Goal: Transaction & Acquisition: Purchase product/service

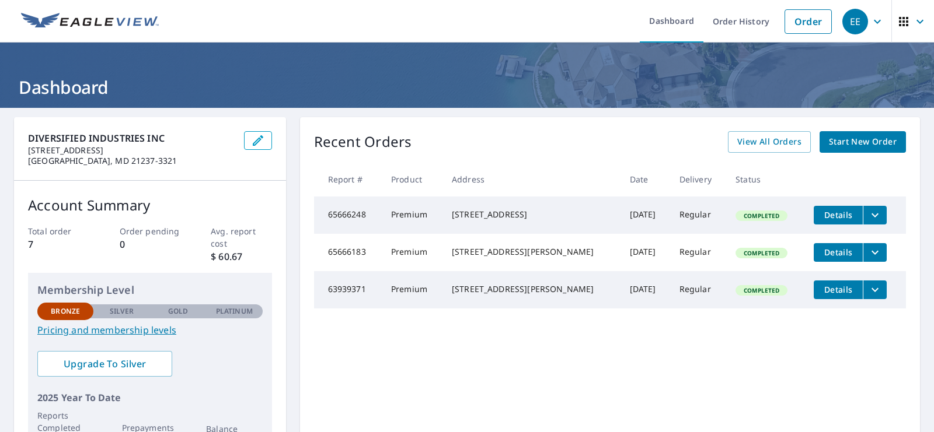
click at [861, 139] on span "Start New Order" at bounding box center [863, 142] width 68 height 15
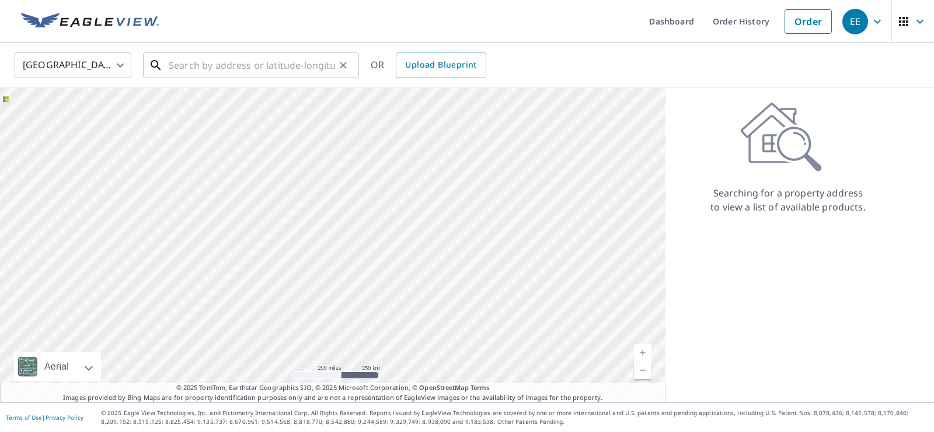
click at [169, 66] on input "text" at bounding box center [252, 65] width 166 height 33
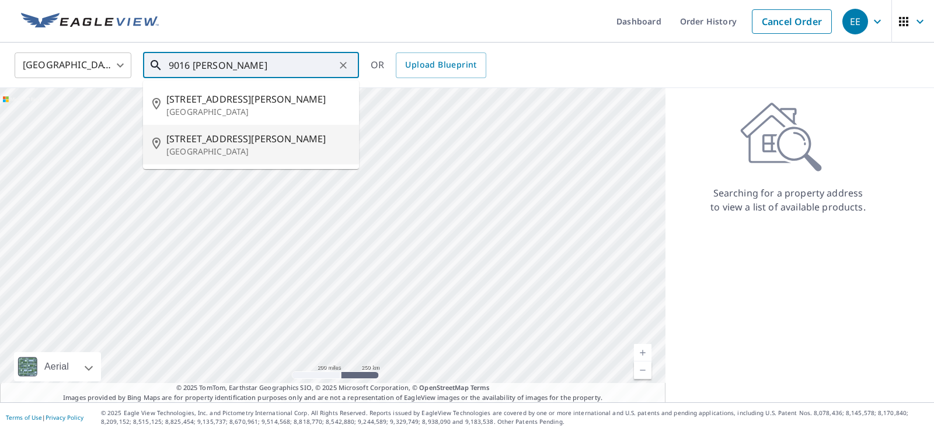
click at [176, 134] on span "[STREET_ADDRESS][PERSON_NAME]" at bounding box center [257, 139] width 183 height 14
type input "[STREET_ADDRESS][PERSON_NAME]"
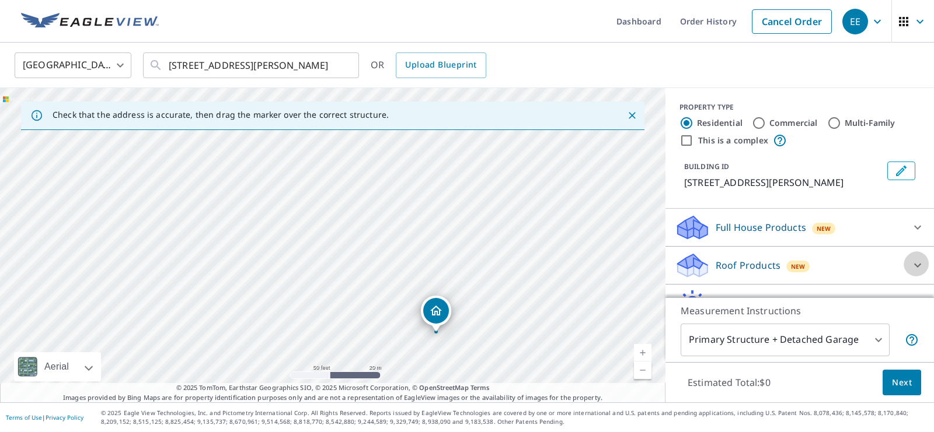
click at [920, 258] on icon at bounding box center [917, 265] width 14 height 14
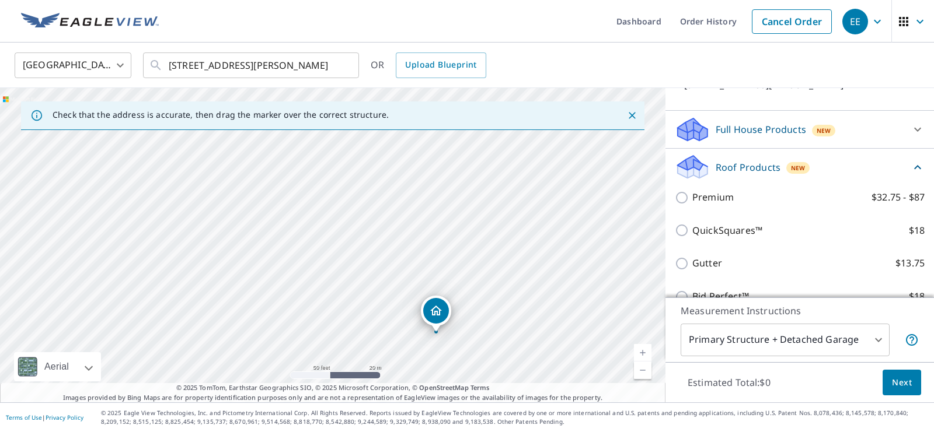
scroll to position [119, 0]
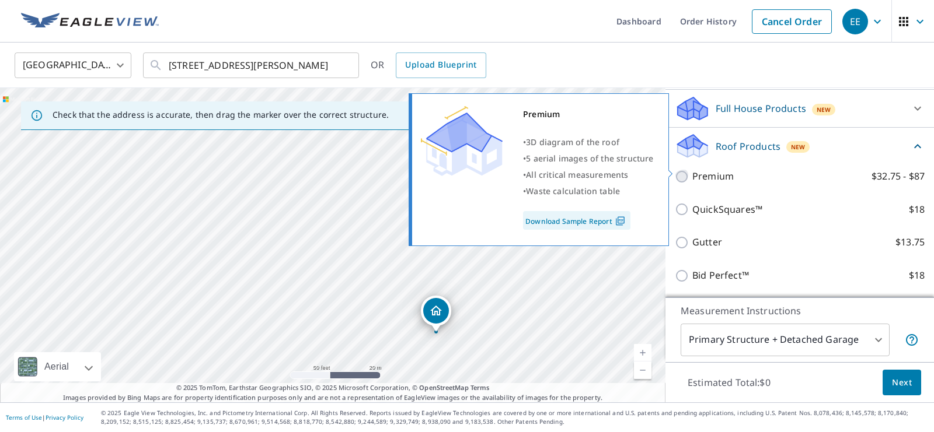
click at [679, 171] on input "Premium $32.75 - $87" at bounding box center [684, 177] width 18 height 14
checkbox input "true"
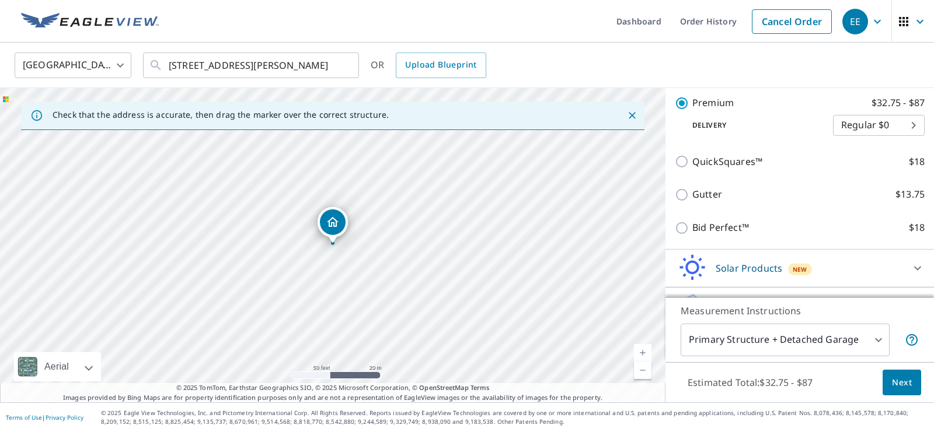
scroll to position [211, 0]
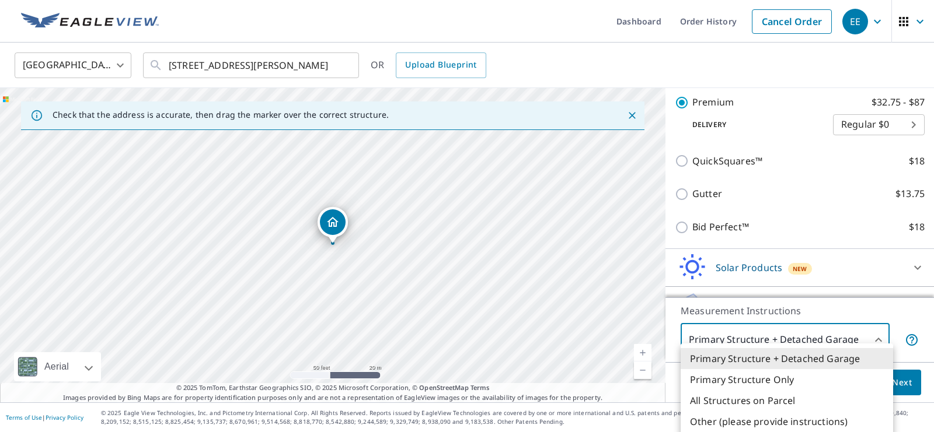
click at [885, 344] on body "EE EE Dashboard Order History Cancel Order EE [GEOGRAPHIC_DATA] [GEOGRAPHIC_DAT…" at bounding box center [467, 216] width 934 height 432
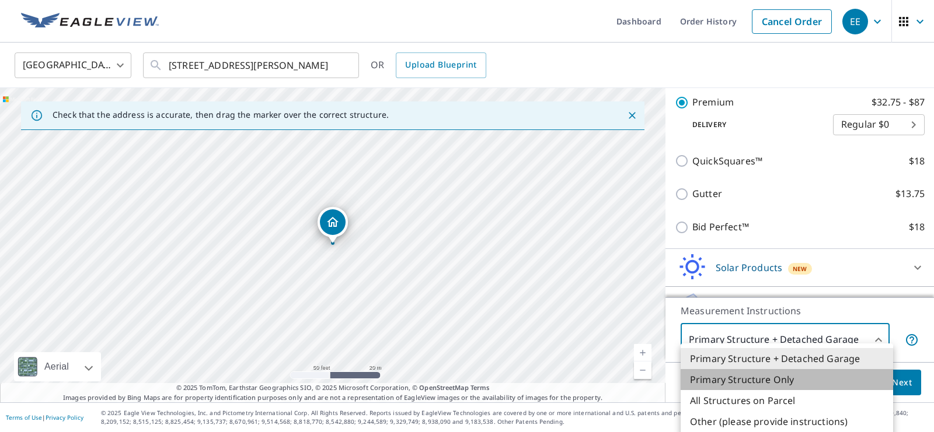
click at [745, 375] on li "Primary Structure Only" at bounding box center [786, 379] width 212 height 21
type input "2"
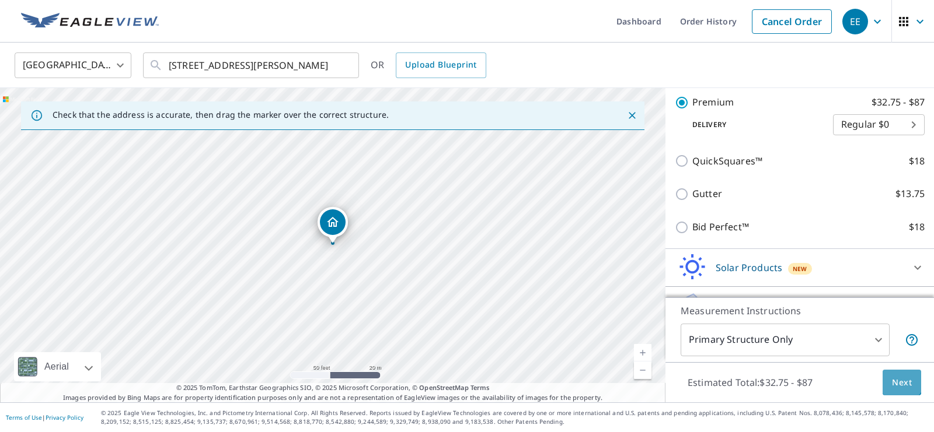
click at [902, 383] on span "Next" at bounding box center [902, 383] width 20 height 15
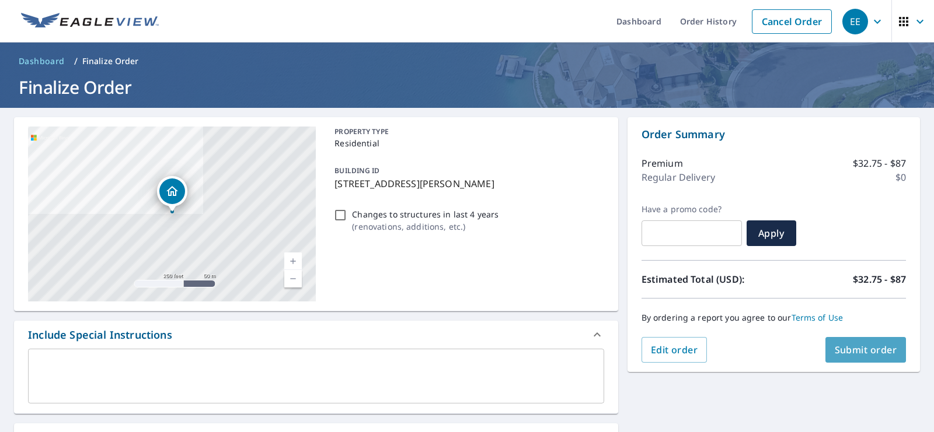
click at [847, 350] on span "Submit order" at bounding box center [865, 350] width 62 height 13
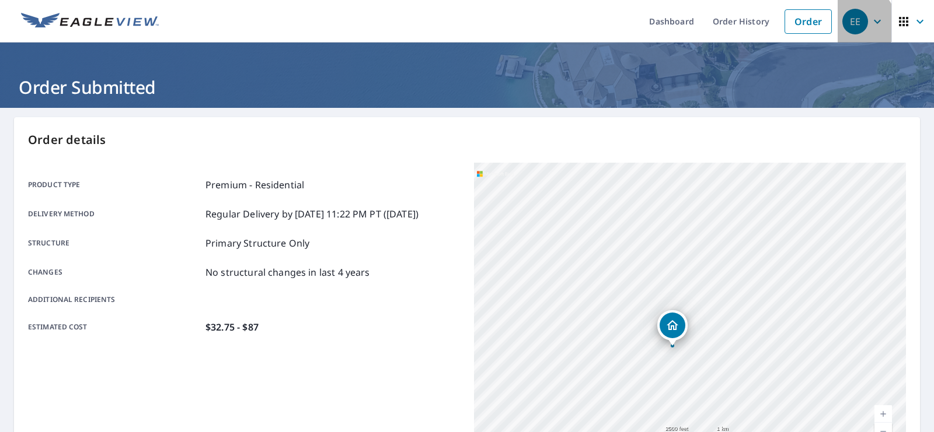
click at [866, 23] on div "EE" at bounding box center [855, 22] width 26 height 26
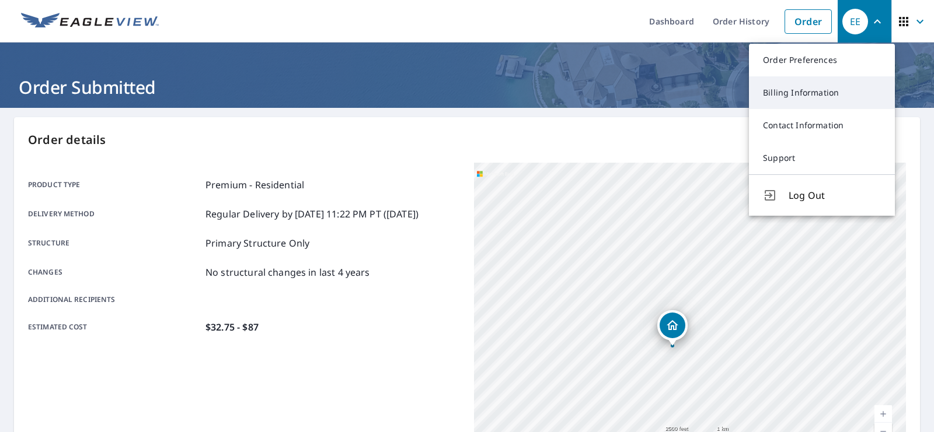
click at [789, 89] on link "Billing Information" at bounding box center [822, 92] width 146 height 33
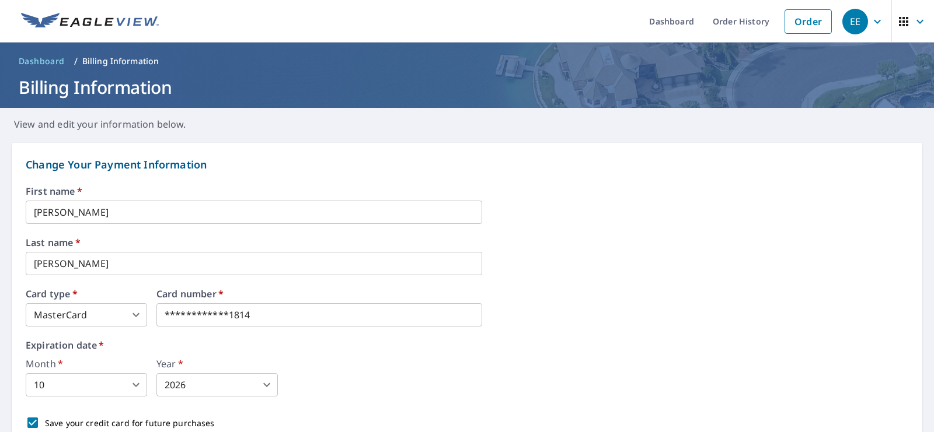
click at [868, 25] on div "EE" at bounding box center [855, 22] width 26 height 26
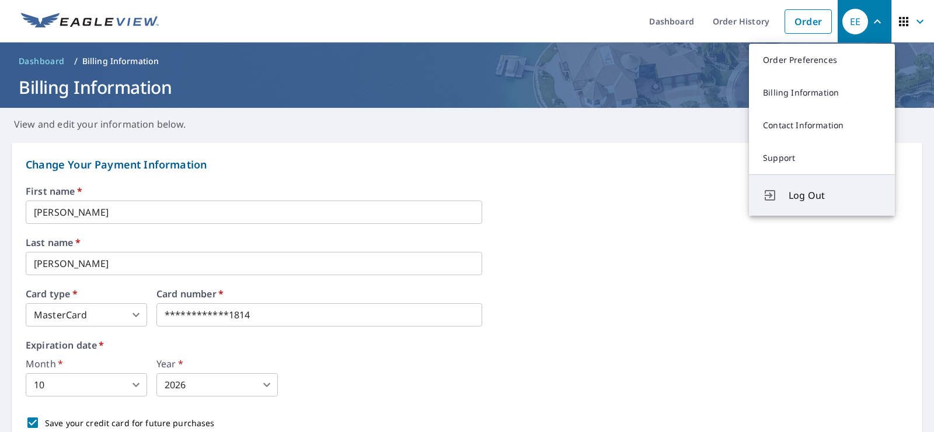
click at [795, 188] on span "Log Out" at bounding box center [834, 195] width 92 height 14
